Goal: Task Accomplishment & Management: Manage account settings

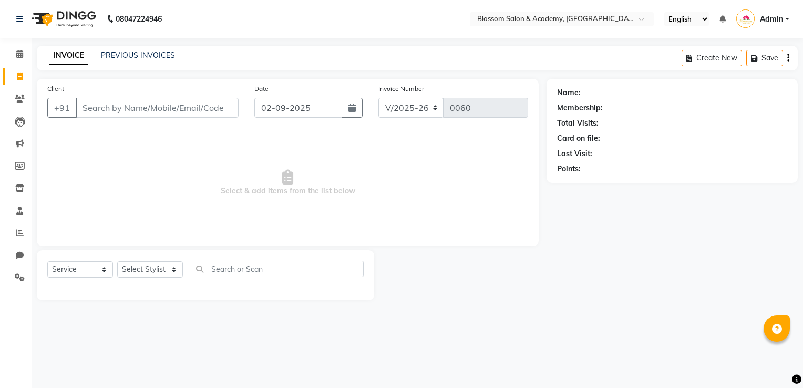
select select "8887"
select select "service"
click at [24, 276] on span at bounding box center [20, 278] width 18 height 12
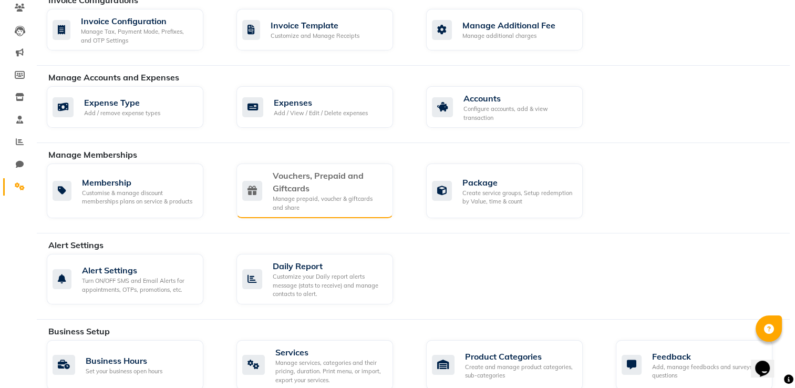
scroll to position [210, 0]
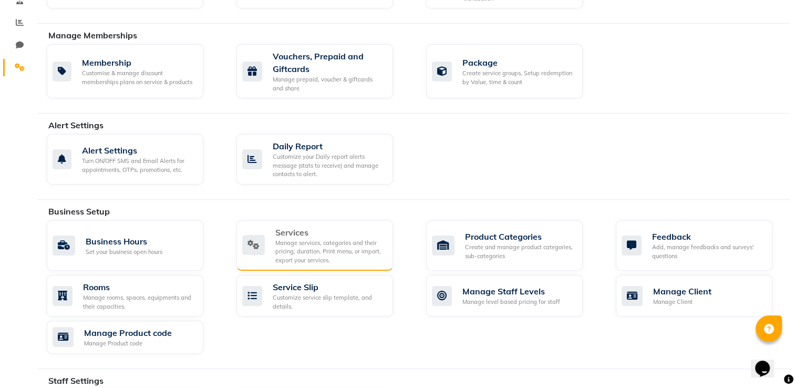
click at [353, 254] on div "Manage services, categories and their pricing, duration. Print menu, or import,…" at bounding box center [329, 252] width 109 height 26
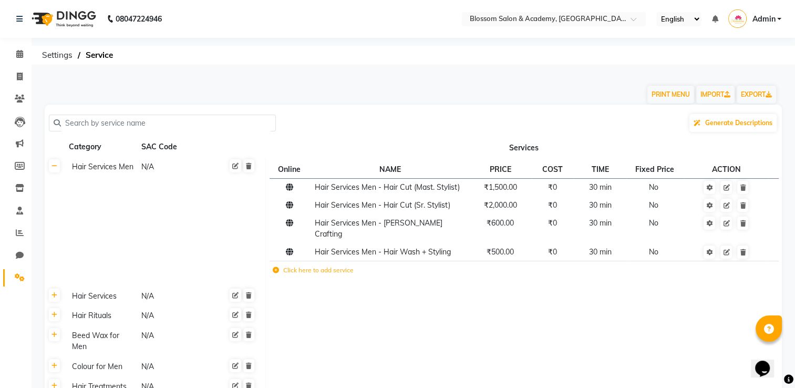
click at [95, 81] on div "PRINT MENU IMPORT EXPORT" at bounding box center [407, 89] width 741 height 32
click at [17, 71] on span at bounding box center [20, 77] width 18 height 12
select select "8887"
select select "service"
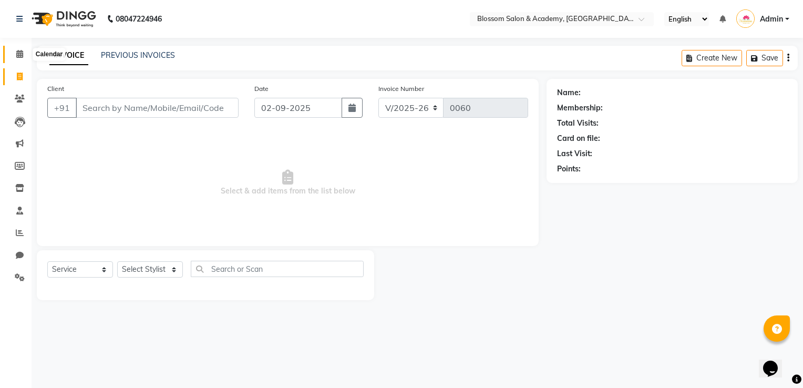
click at [18, 60] on span at bounding box center [20, 54] width 18 height 12
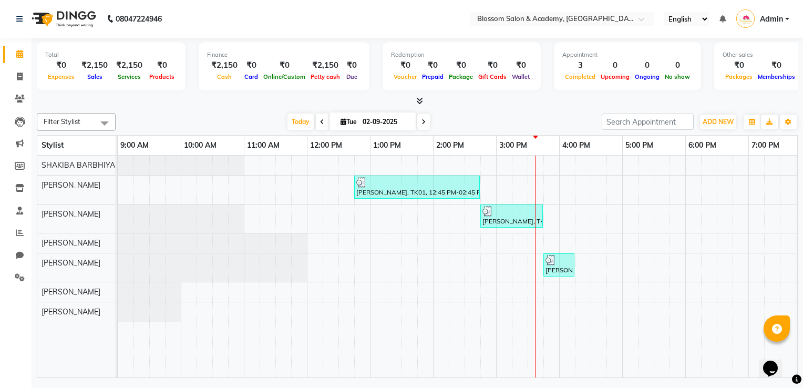
click at [579, 111] on div "Filter Stylist Select All [PERSON_NAME] [PERSON_NAME] [PERSON_NAME] [PERSON_NAM…" at bounding box center [417, 243] width 761 height 269
click at [563, 118] on div "[DATE] [DATE]" at bounding box center [359, 122] width 476 height 16
